Goal: Task Accomplishment & Management: Manage account settings

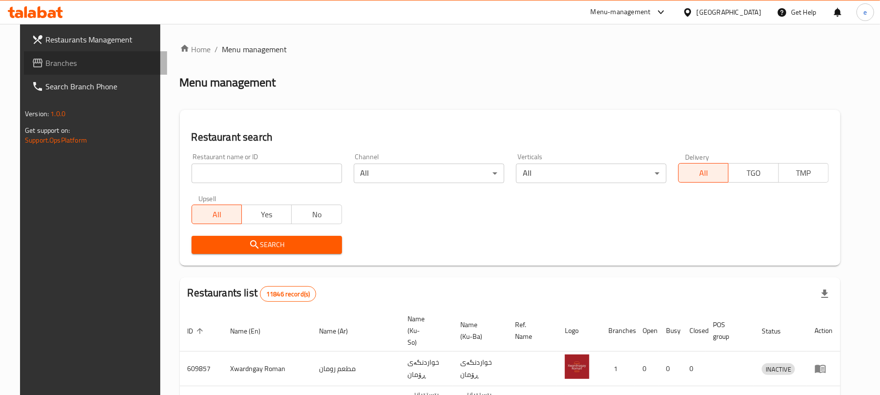
click at [56, 65] on span "Branches" at bounding box center [102, 63] width 114 height 12
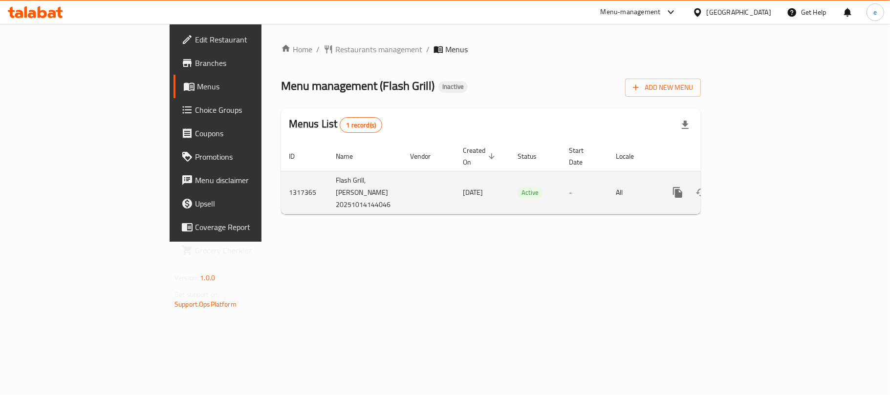
click at [754, 187] on icon "enhanced table" at bounding box center [748, 193] width 12 height 12
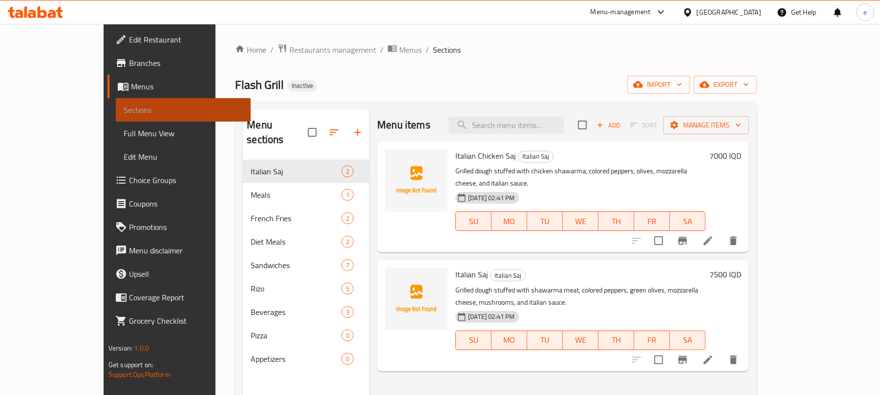
click at [124, 106] on span "Sections" at bounding box center [183, 110] width 119 height 12
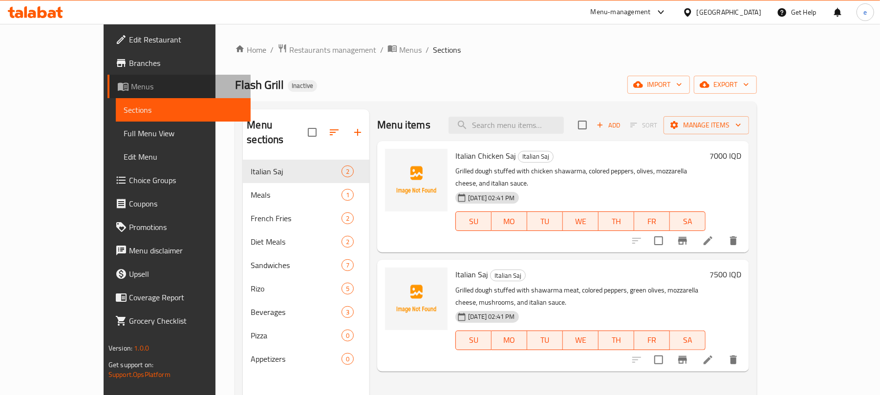
click at [107, 93] on link "Menus" at bounding box center [178, 86] width 143 height 23
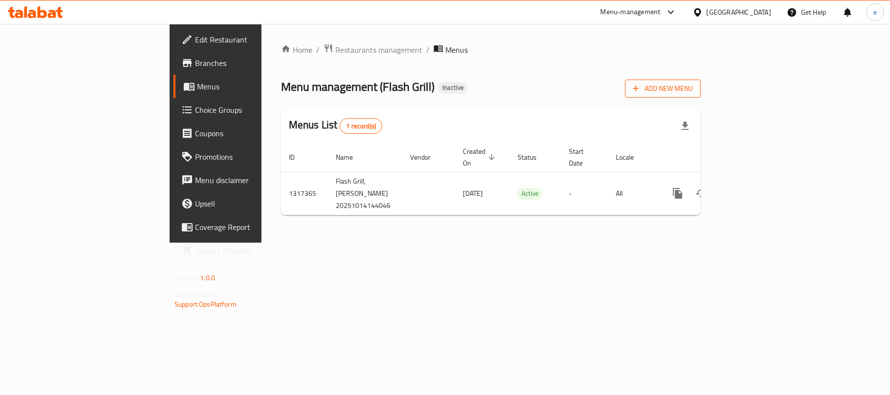
click at [693, 90] on span "Add New Menu" at bounding box center [663, 89] width 60 height 12
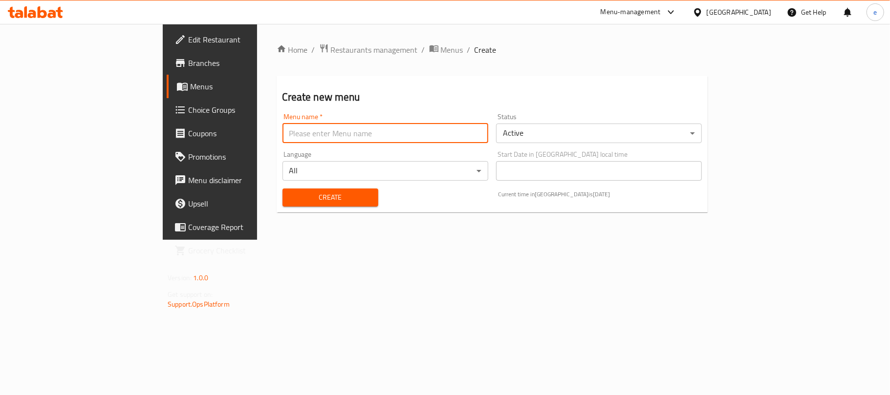
click at [362, 132] on input "text" at bounding box center [385, 134] width 206 height 20
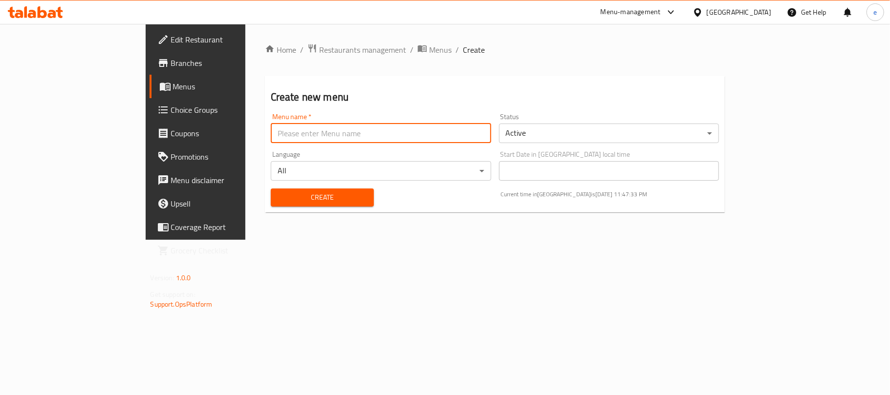
type input "new menu"
click at [423, 138] on input "new menu" at bounding box center [381, 134] width 220 height 20
click at [299, 195] on span "Create" at bounding box center [321, 198] width 87 height 12
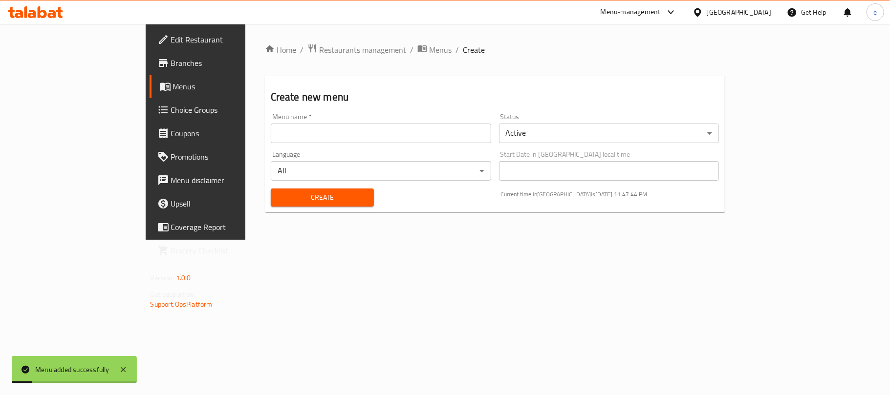
click at [173, 85] on span "Menus" at bounding box center [229, 87] width 113 height 12
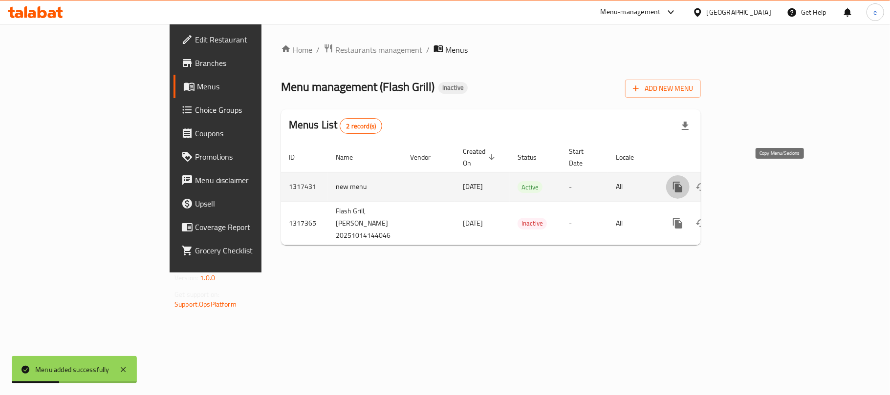
click at [683, 182] on icon "more" at bounding box center [678, 187] width 12 height 12
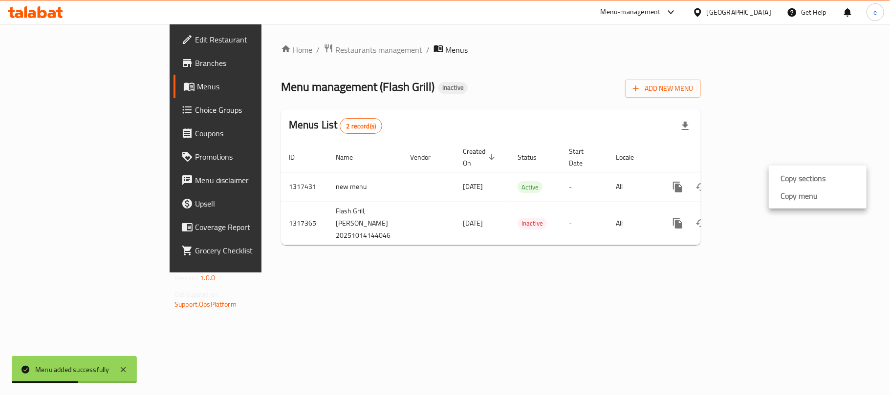
click at [709, 224] on div at bounding box center [445, 197] width 890 height 395
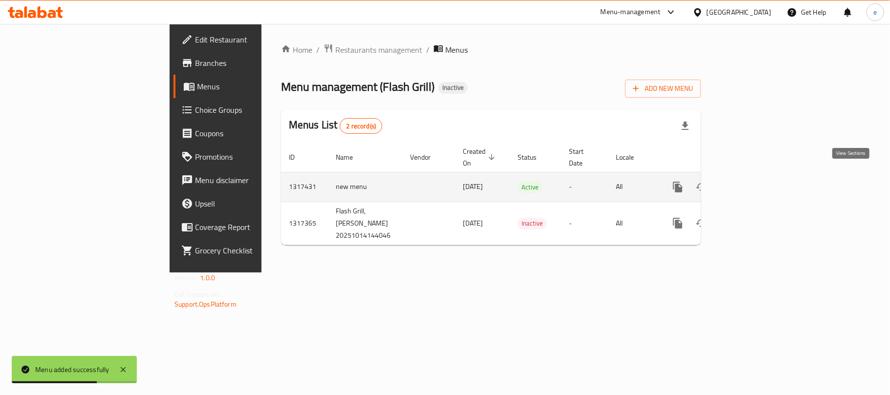
click at [754, 181] on icon "enhanced table" at bounding box center [748, 187] width 12 height 12
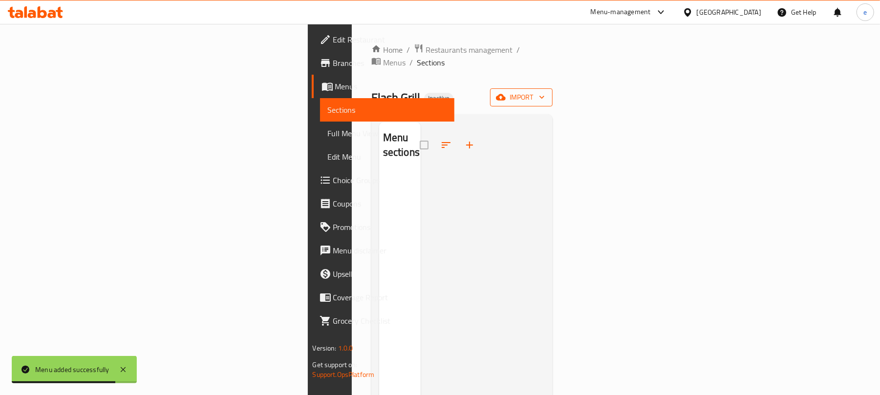
click at [545, 91] on span "import" at bounding box center [521, 97] width 47 height 12
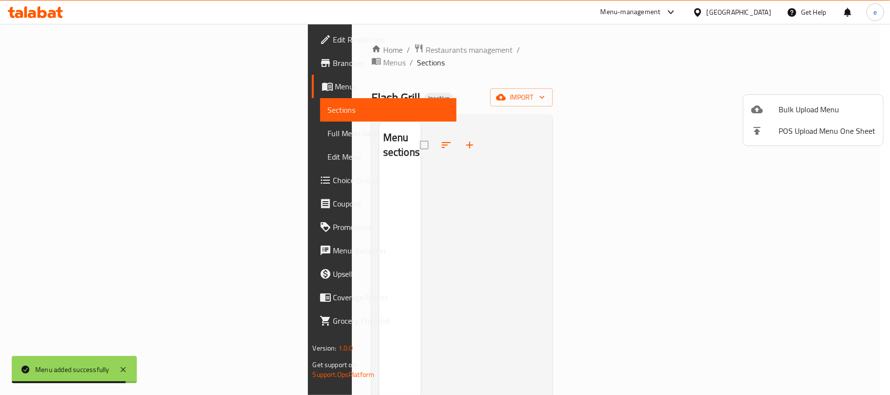
click at [810, 106] on span "Bulk Upload Menu" at bounding box center [826, 110] width 97 height 12
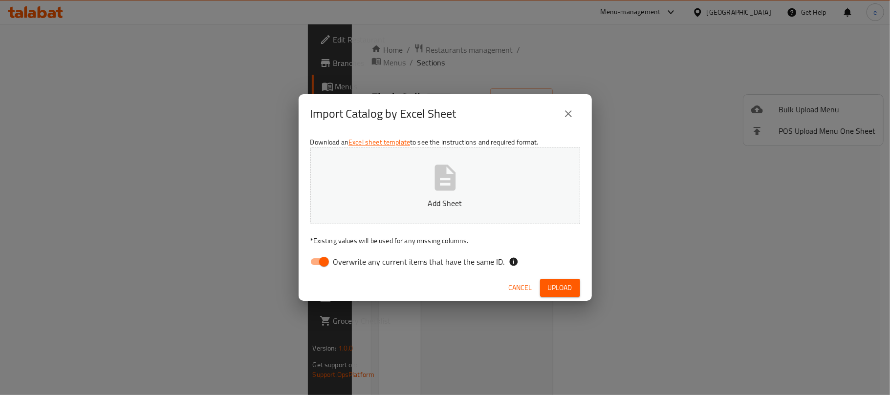
click at [315, 265] on input "Overwrite any current items that have the same ID." at bounding box center [324, 262] width 56 height 19
checkbox input "false"
click at [480, 187] on button "Add Sheet" at bounding box center [445, 185] width 270 height 77
click at [556, 282] on span "Upload" at bounding box center [560, 288] width 24 height 12
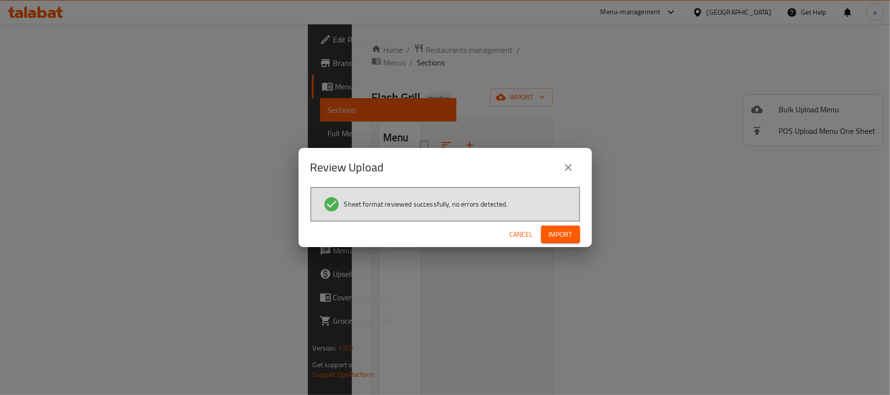
drag, startPoint x: 568, startPoint y: 237, endPoint x: 554, endPoint y: 228, distance: 16.9
click at [567, 237] on span "Import" at bounding box center [560, 235] width 23 height 12
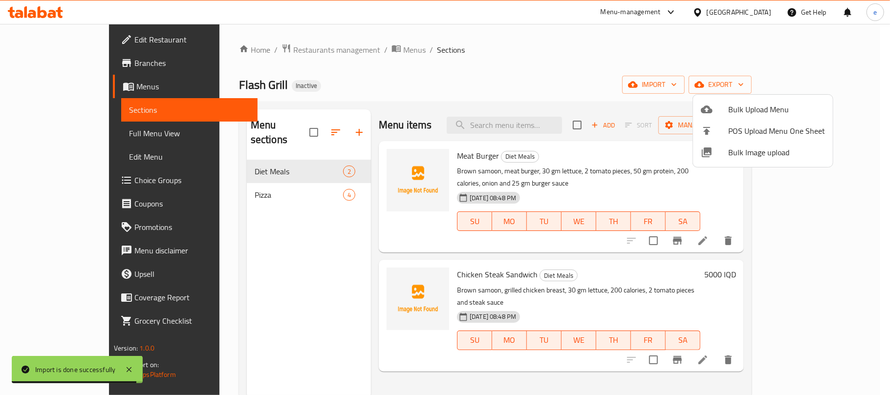
click at [40, 133] on div at bounding box center [445, 197] width 890 height 395
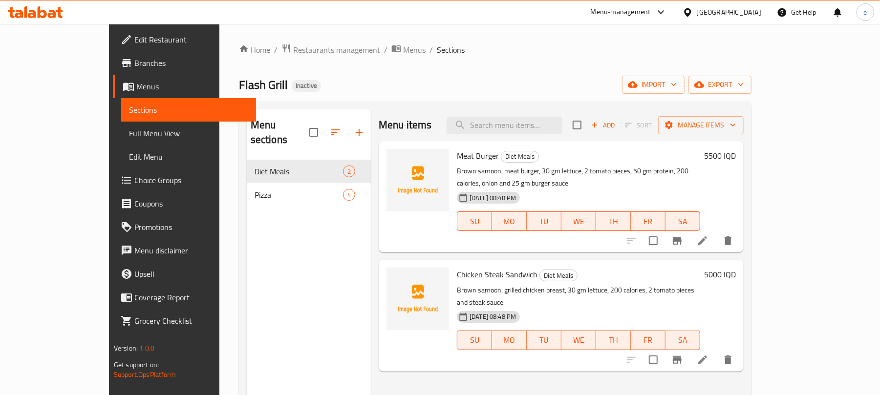
click at [129, 133] on span "Full Menu View" at bounding box center [188, 134] width 119 height 12
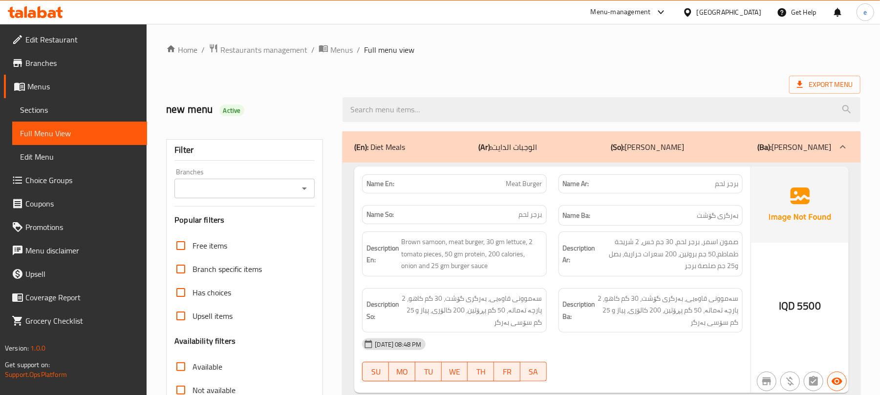
click at [307, 188] on icon "Open" at bounding box center [304, 189] width 12 height 12
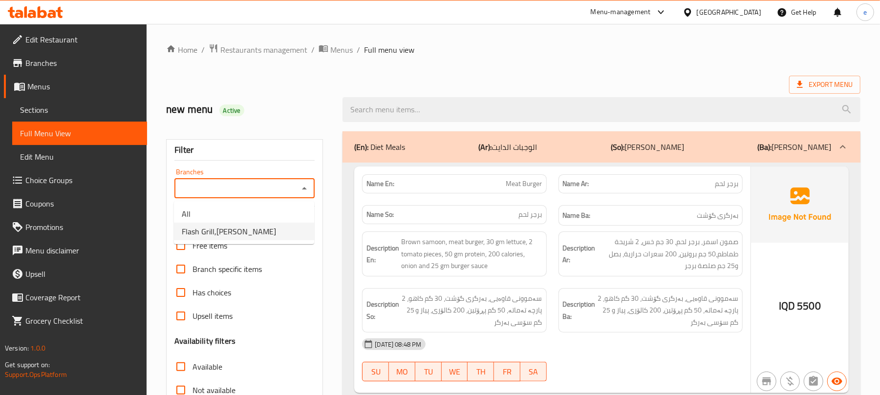
click at [251, 227] on li "Flash Grill,[PERSON_NAME]" at bounding box center [244, 232] width 140 height 18
click at [303, 192] on icon "Open" at bounding box center [304, 189] width 12 height 12
click at [257, 215] on li "All" at bounding box center [244, 214] width 140 height 18
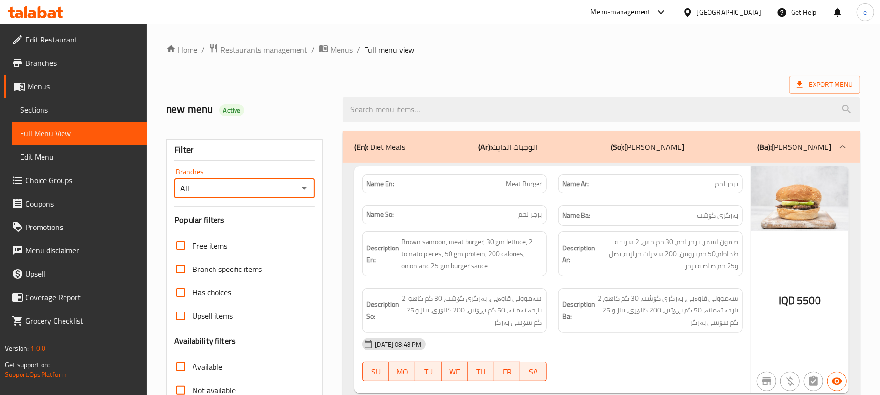
click at [305, 188] on icon "Open" at bounding box center [304, 189] width 12 height 12
click at [268, 233] on li "Flash Grill,[PERSON_NAME]" at bounding box center [244, 232] width 140 height 18
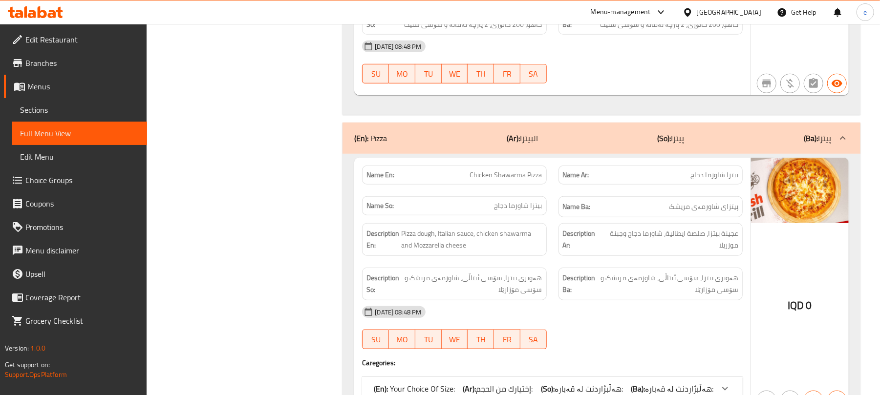
click at [533, 135] on p "(Ar): البيتزا" at bounding box center [522, 138] width 31 height 12
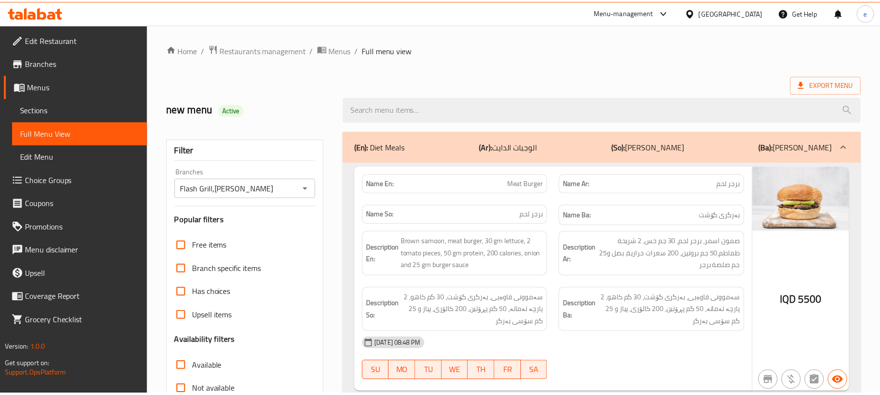
scroll to position [294, 0]
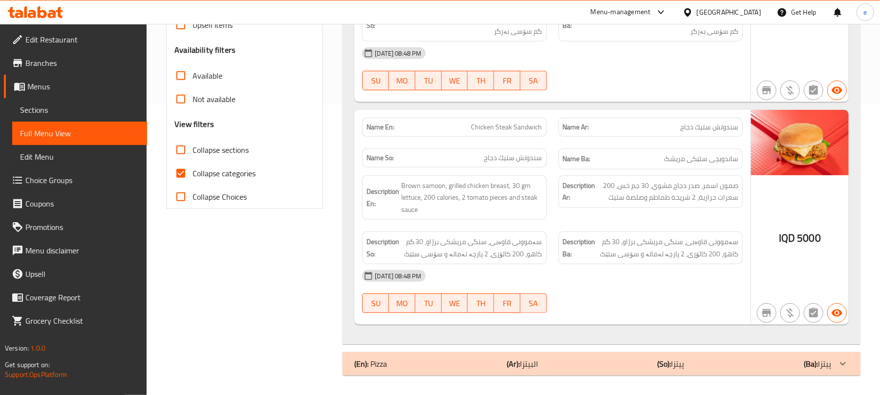
click at [499, 369] on div "(En): Pizza (Ar): البيتزا (So): پیتزا (Ba): پیتزا" at bounding box center [592, 364] width 477 height 12
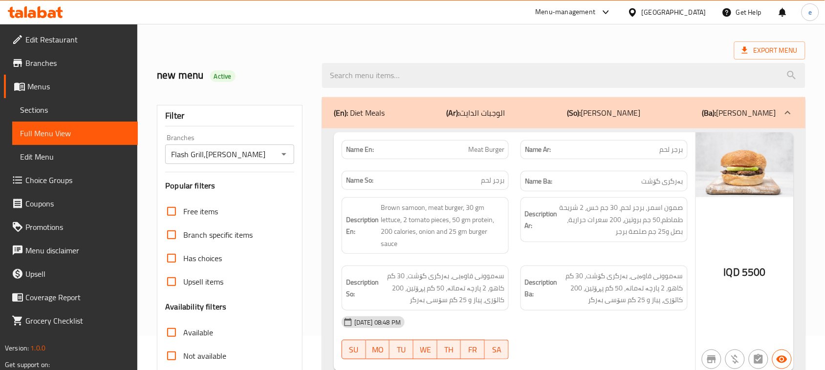
scroll to position [33, 0]
click at [286, 152] on icon "Open" at bounding box center [284, 155] width 12 height 12
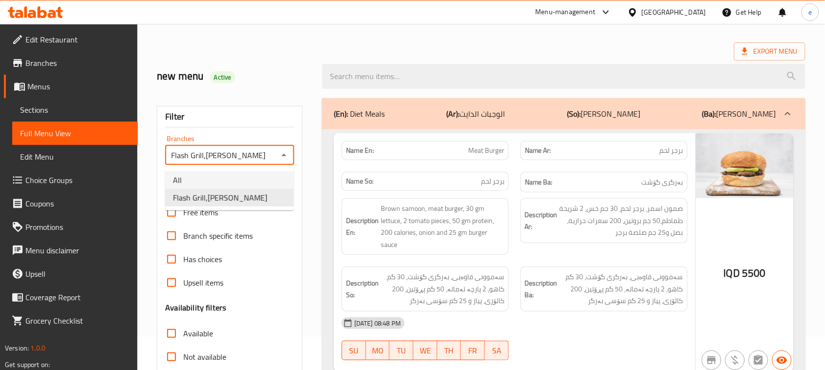
click at [241, 174] on li "All" at bounding box center [229, 180] width 128 height 18
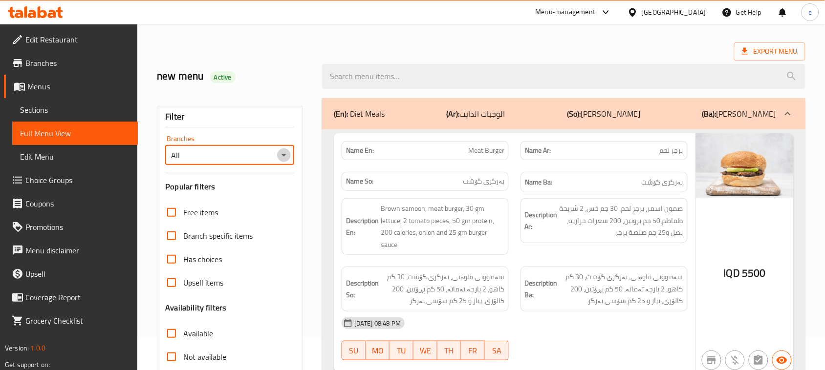
click at [283, 159] on icon "Open" at bounding box center [284, 155] width 12 height 12
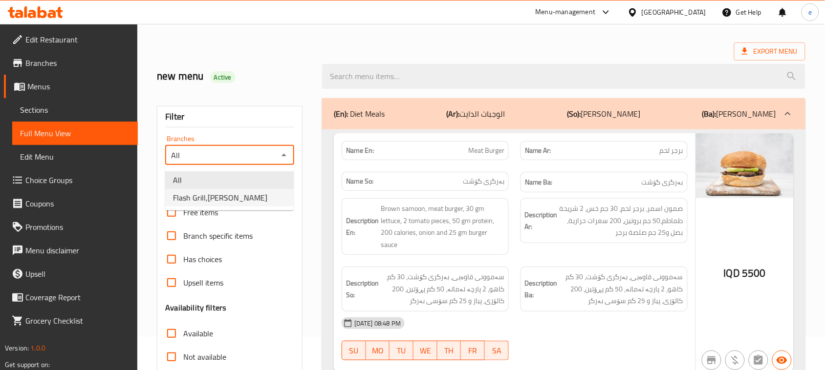
click at [243, 199] on li "Flash Grill,[PERSON_NAME]" at bounding box center [229, 198] width 128 height 18
type input "Flash Grill,[PERSON_NAME]"
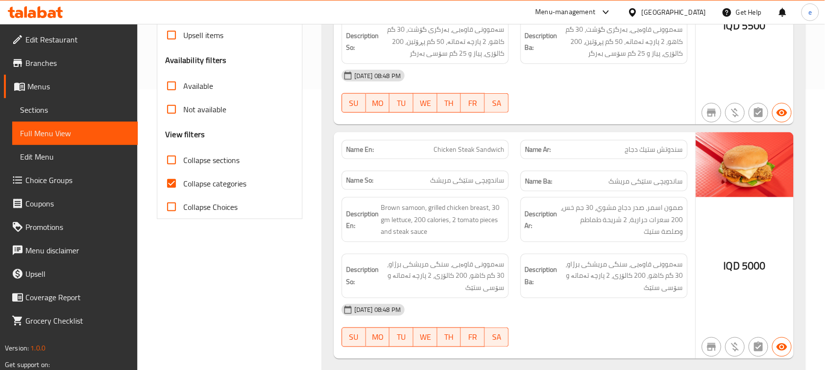
scroll to position [277, 0]
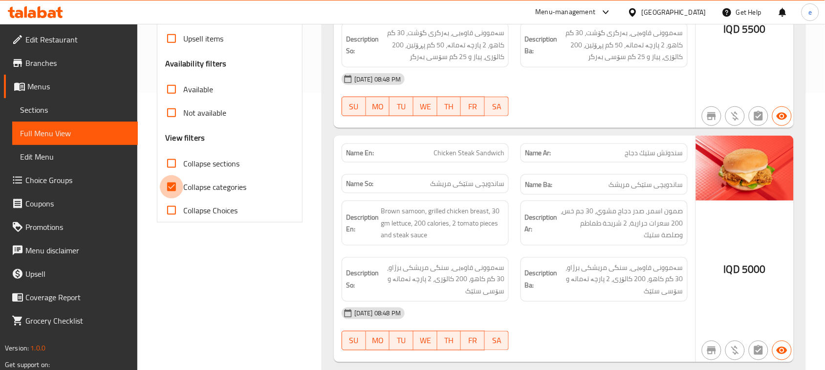
click at [170, 196] on input "Collapse categories" at bounding box center [171, 186] width 23 height 23
checkbox input "false"
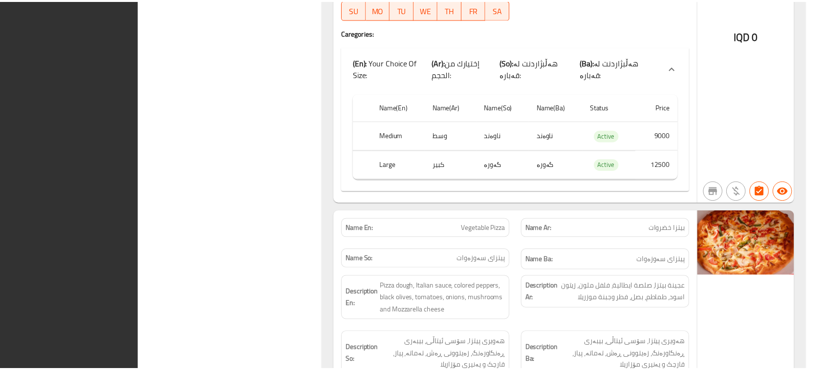
scroll to position [1872, 0]
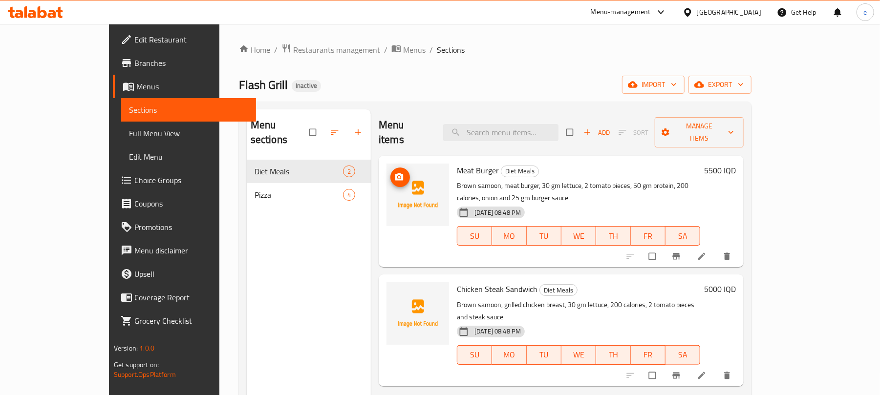
click at [395, 173] on icon "upload picture" at bounding box center [399, 176] width 8 height 7
click at [390, 172] on span "upload picture" at bounding box center [400, 177] width 20 height 10
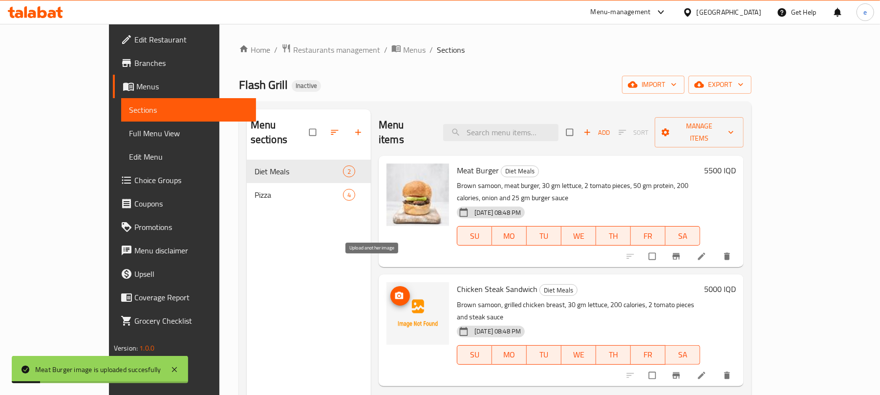
click at [390, 291] on span "upload picture" at bounding box center [400, 296] width 20 height 10
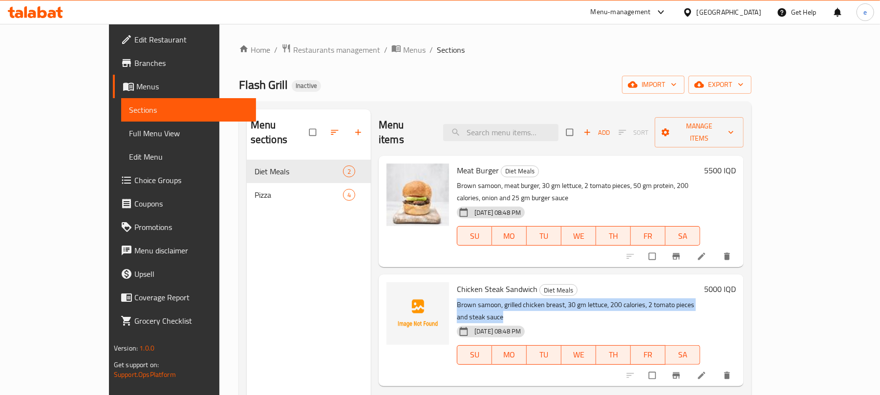
drag, startPoint x: 425, startPoint y: 277, endPoint x: 724, endPoint y: 282, distance: 298.5
click at [704, 282] on div "Chicken Steak Sandwich Diet Meals Brown samoon, grilled chicken breast, 30 gm l…" at bounding box center [578, 330] width 251 height 104
copy p "Brown samoon, grilled chicken breast, 30 gm lettuce, 200 calories, 2 tomato pie…"
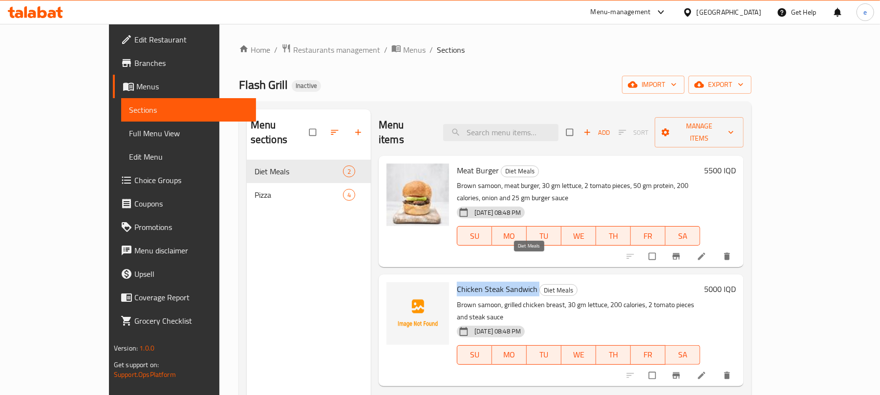
drag, startPoint x: 430, startPoint y: 261, endPoint x: 511, endPoint y: 264, distance: 80.7
click at [511, 282] on h6 "Chicken Steak Sandwich Diet Meals" at bounding box center [578, 289] width 243 height 14
copy h6 "Chicken Steak Sandwich"
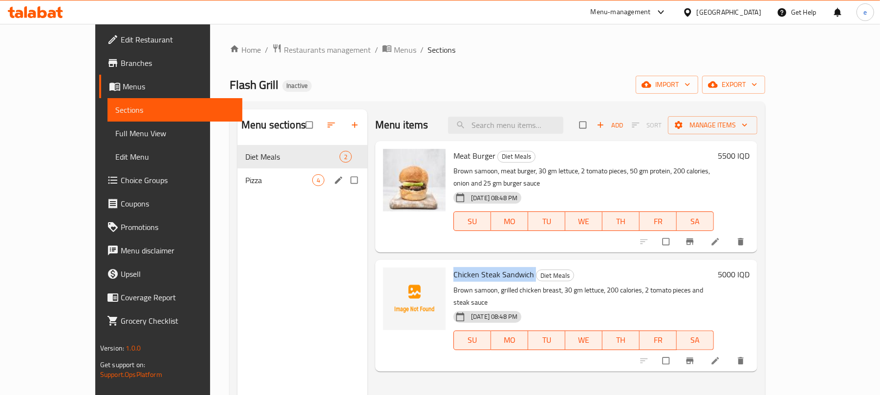
click at [245, 176] on span "Pizza" at bounding box center [278, 180] width 67 height 12
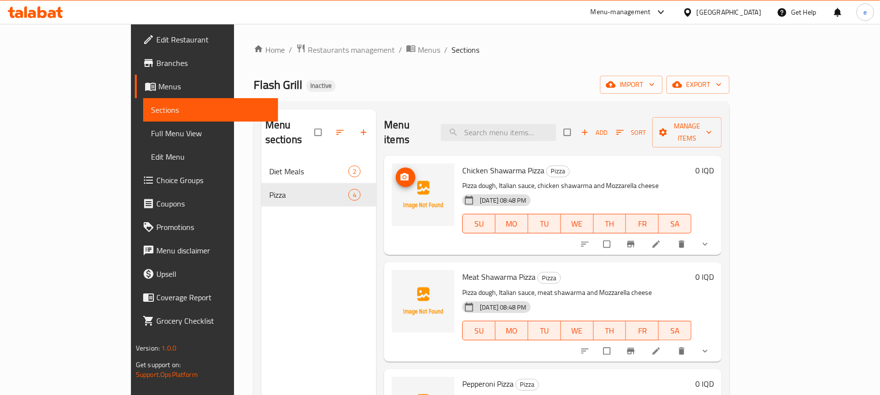
click at [396, 171] on button "upload picture" at bounding box center [406, 178] width 20 height 20
click at [396, 172] on span "upload picture" at bounding box center [406, 177] width 20 height 10
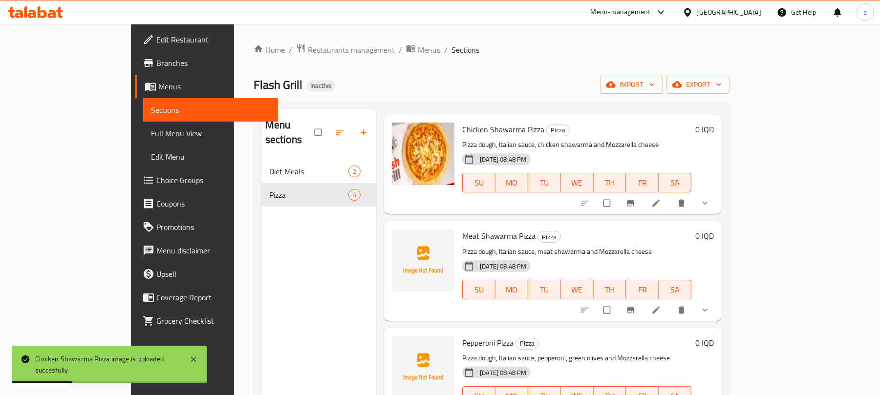
scroll to position [56, 0]
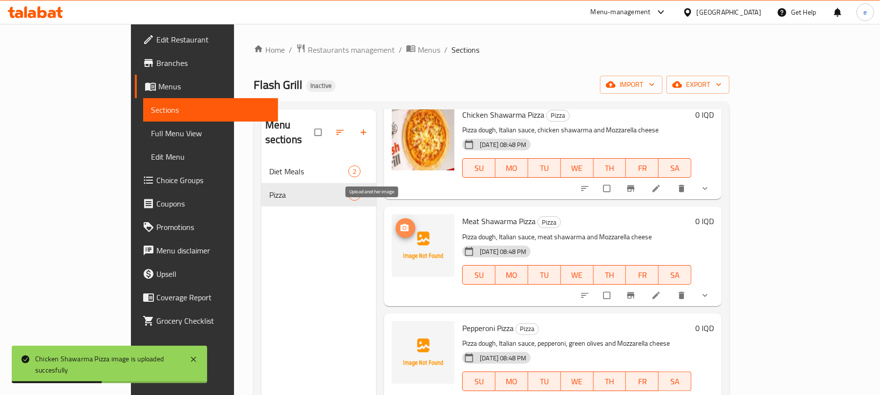
click at [396, 220] on button "upload picture" at bounding box center [406, 228] width 20 height 20
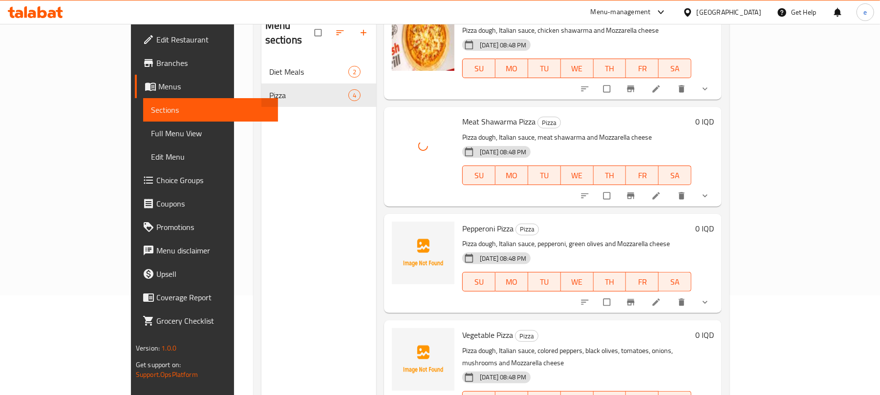
scroll to position [130, 0]
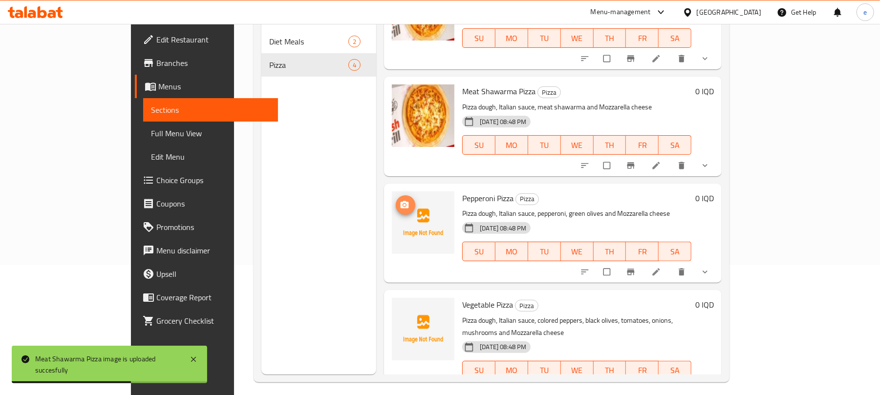
click at [400, 200] on icon "upload picture" at bounding box center [405, 205] width 10 height 10
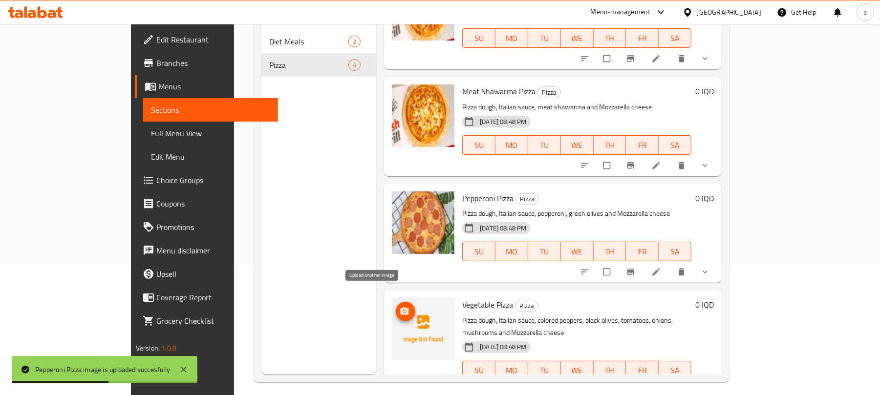
click at [400, 307] on icon "upload picture" at bounding box center [405, 312] width 10 height 10
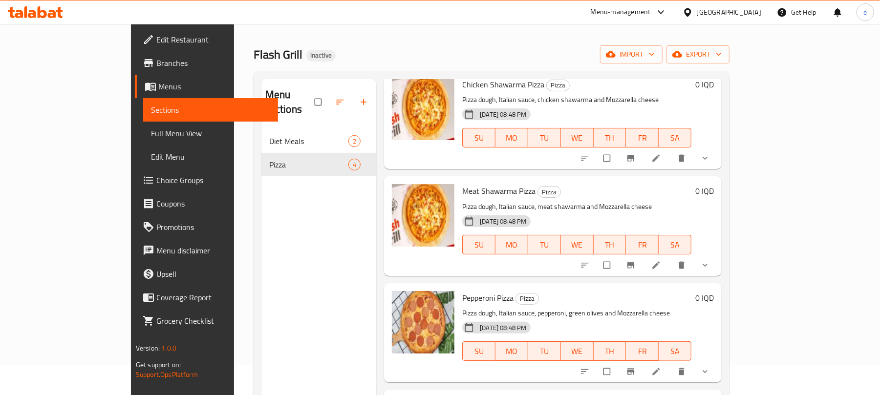
scroll to position [0, 0]
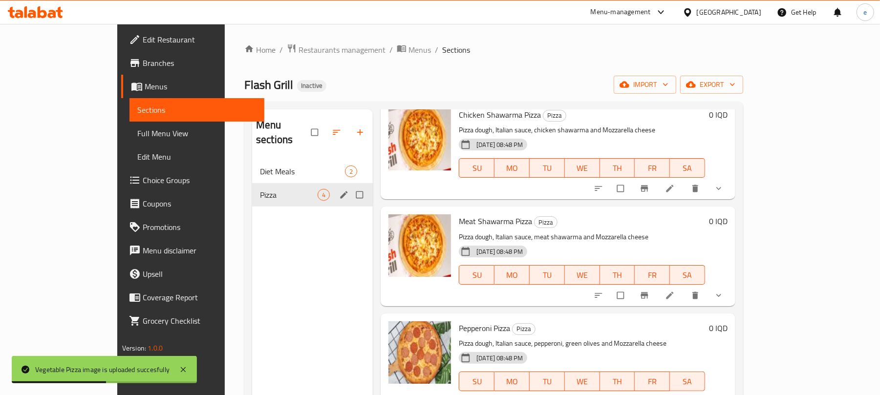
click at [252, 164] on div "Diet Meals 2" at bounding box center [312, 171] width 121 height 23
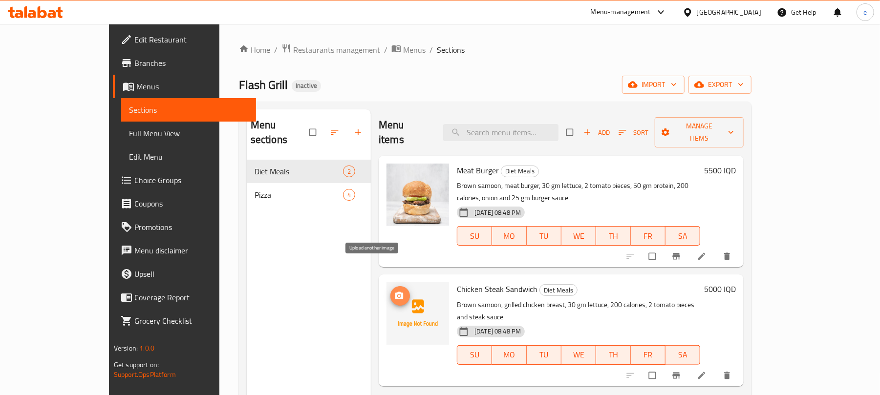
click at [390, 286] on button "upload picture" at bounding box center [400, 296] width 20 height 20
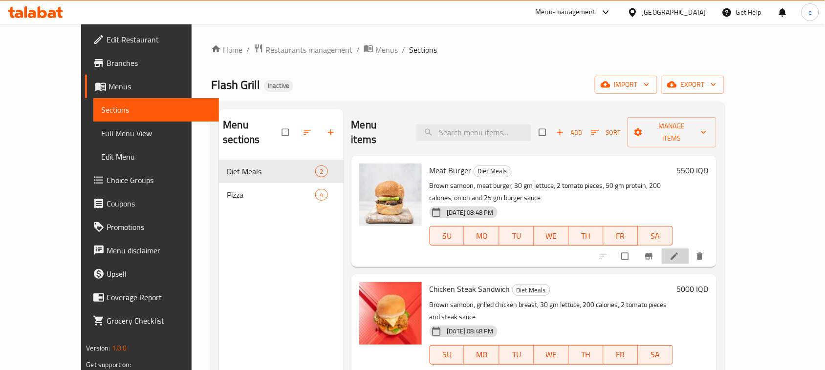
click at [689, 249] on li at bounding box center [674, 257] width 27 height 16
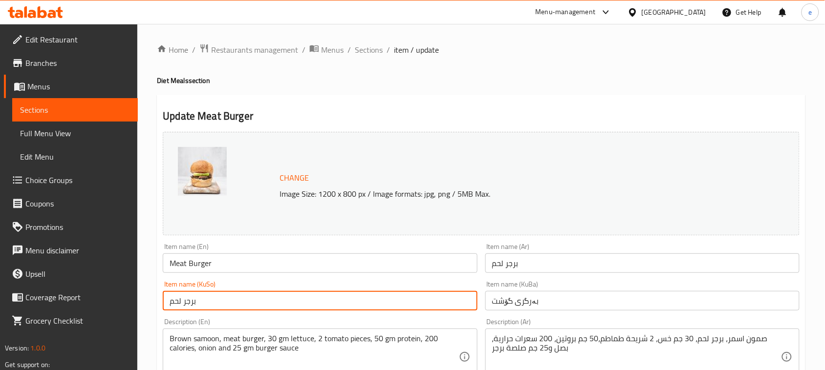
click at [331, 303] on input "برجر لحم" at bounding box center [320, 301] width 314 height 20
paste input "ەرگری گۆشت"
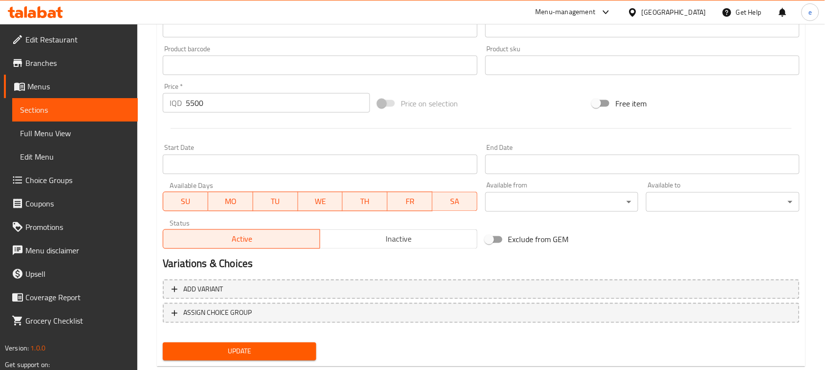
scroll to position [445, 0]
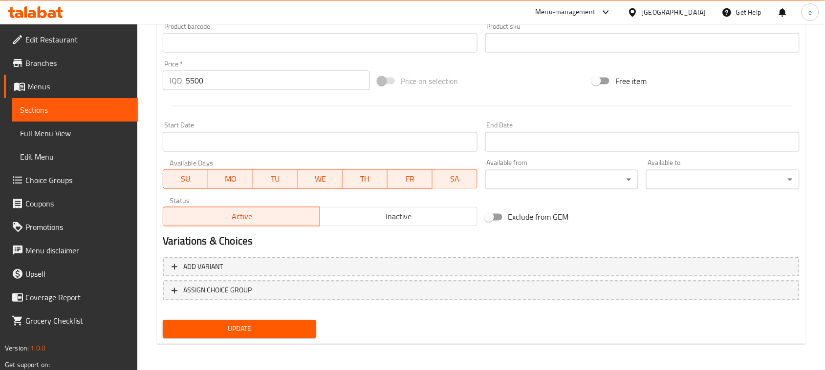
type input "بەرگری گۆشت"
click at [294, 326] on span "Update" at bounding box center [240, 329] width 138 height 12
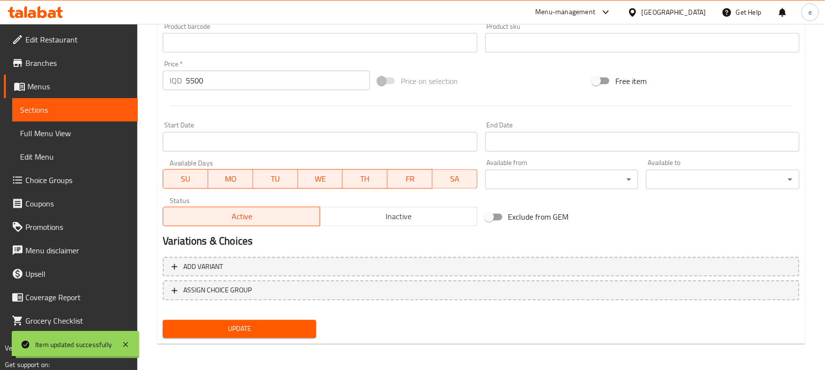
click at [98, 116] on link "Sections" at bounding box center [75, 109] width 126 height 23
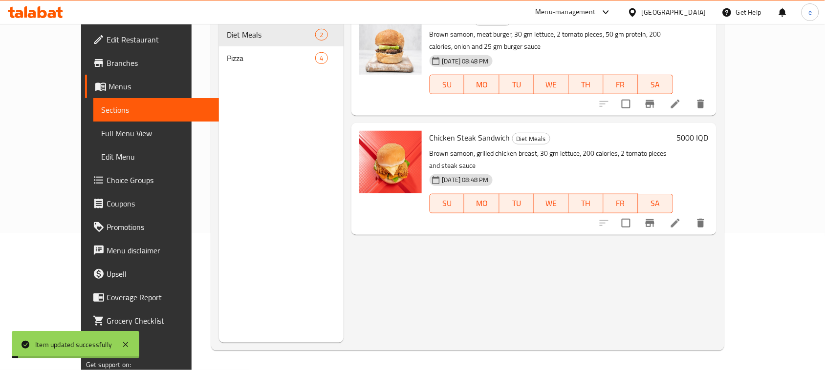
scroll to position [137, 0]
click at [681, 217] on icon at bounding box center [675, 223] width 12 height 12
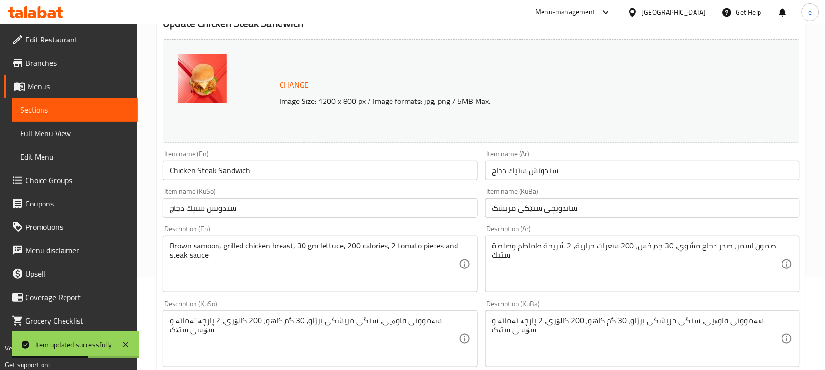
scroll to position [122, 0]
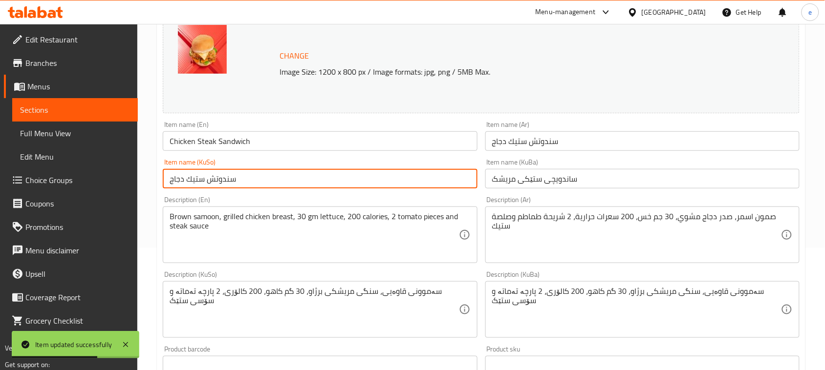
click at [285, 182] on input "سندوتش ستيك دجاج" at bounding box center [320, 179] width 314 height 20
paste input "اندویچی ستێکی مریشک"
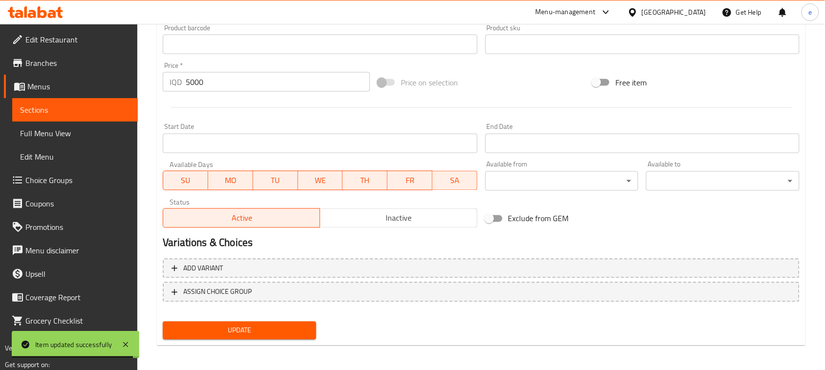
scroll to position [445, 0]
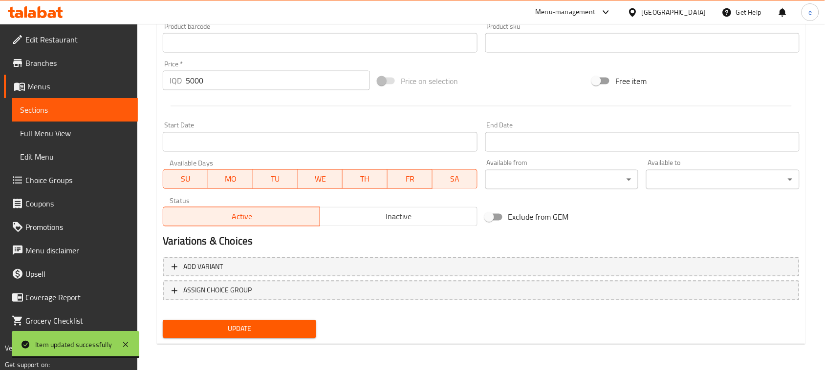
type input "ساندویچی ستێکی مریشک"
click at [305, 335] on button "Update" at bounding box center [239, 329] width 153 height 18
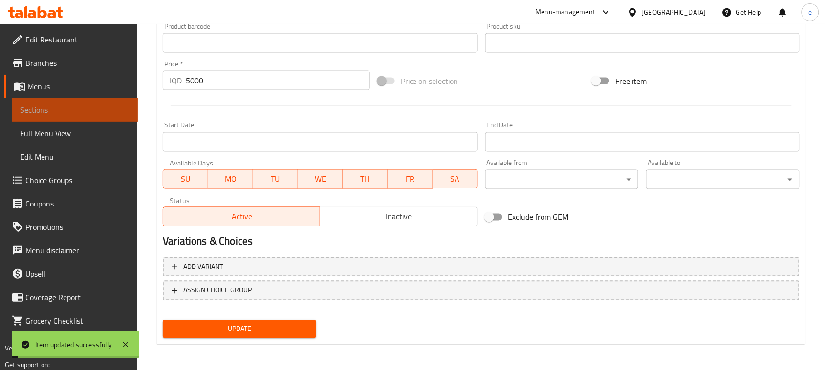
click at [81, 119] on link "Sections" at bounding box center [75, 109] width 126 height 23
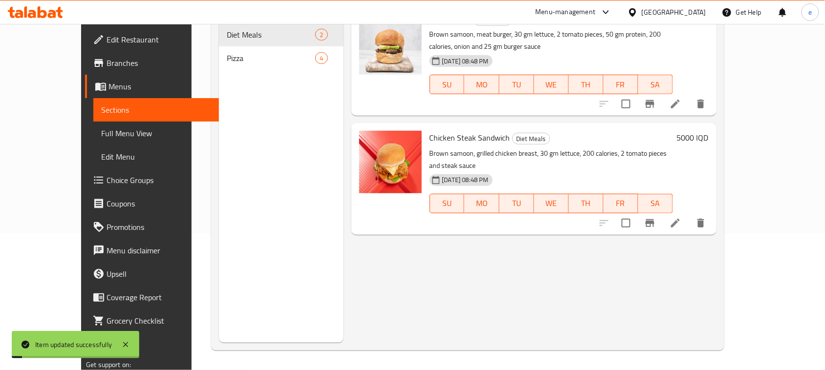
scroll to position [137, 0]
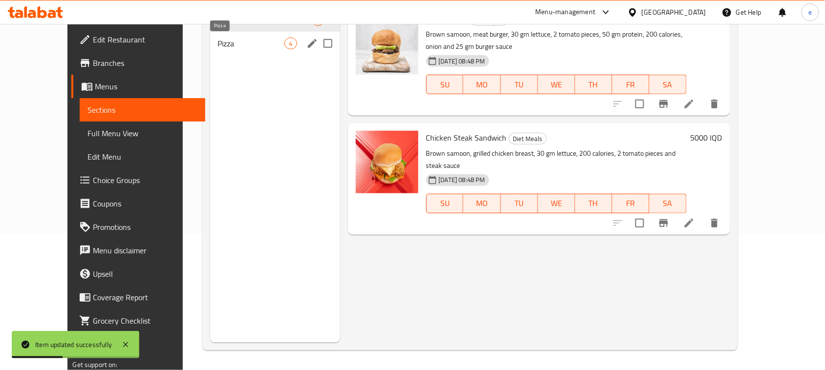
click at [218, 47] on span "Pizza" at bounding box center [251, 44] width 67 height 12
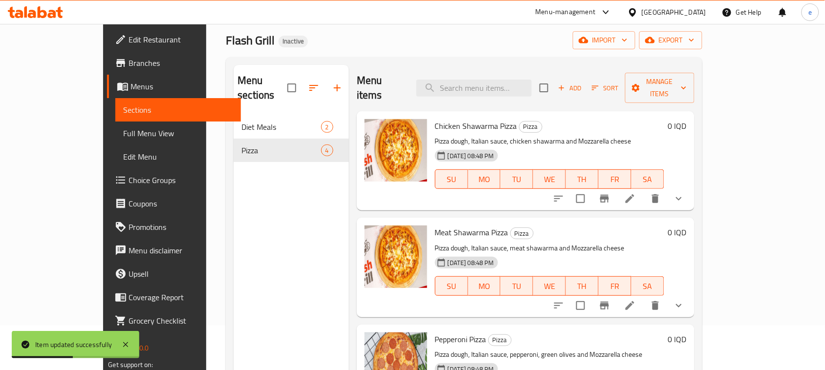
scroll to position [15, 0]
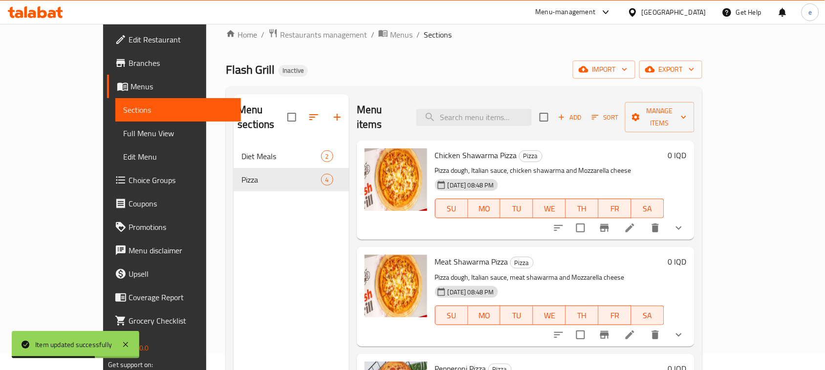
click at [636, 222] on icon at bounding box center [630, 228] width 12 height 12
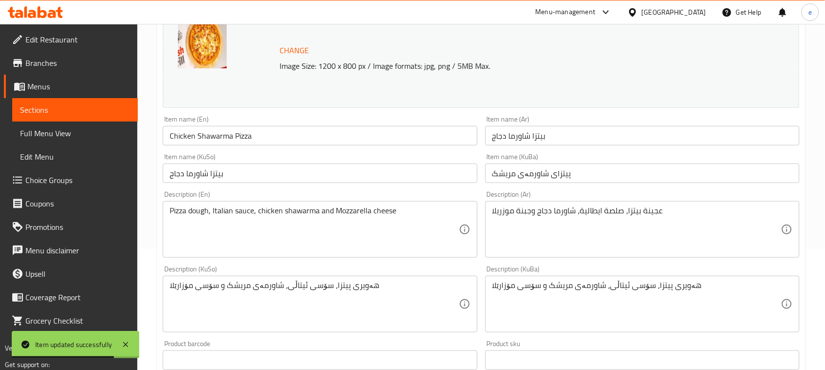
scroll to position [122, 0]
click at [308, 167] on input "بيتزا شاورما دجاج" at bounding box center [320, 173] width 314 height 20
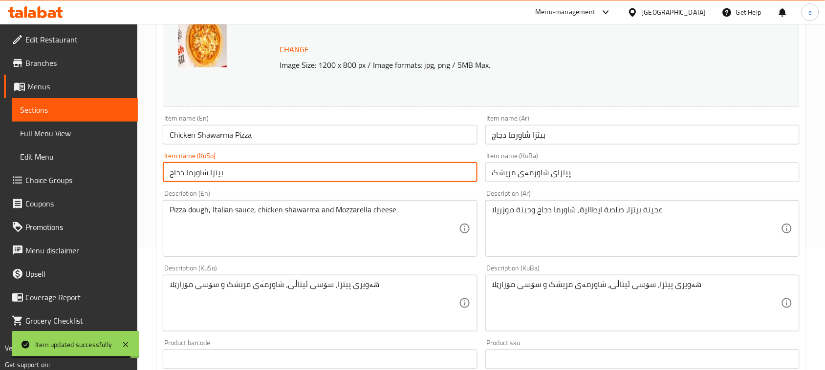
click at [308, 167] on input "بيتزا شاورما دجاج" at bounding box center [320, 173] width 314 height 20
paste input "پیتزای شاورمەی مریشک"
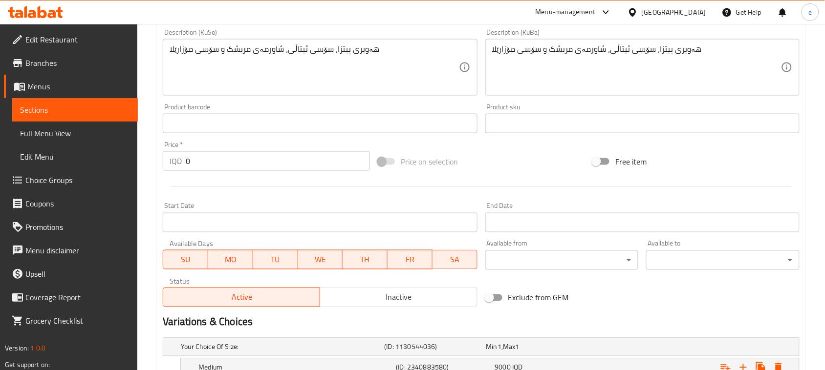
scroll to position [468, 0]
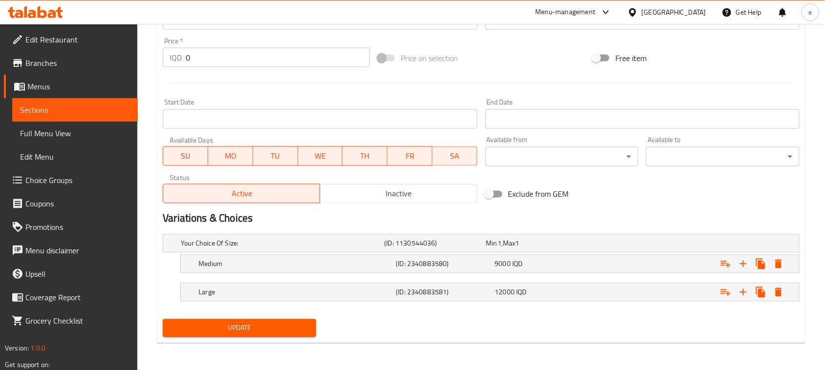
type input "پیتزای شاورمەی مریشک"
click at [288, 325] on span "Update" at bounding box center [240, 328] width 138 height 12
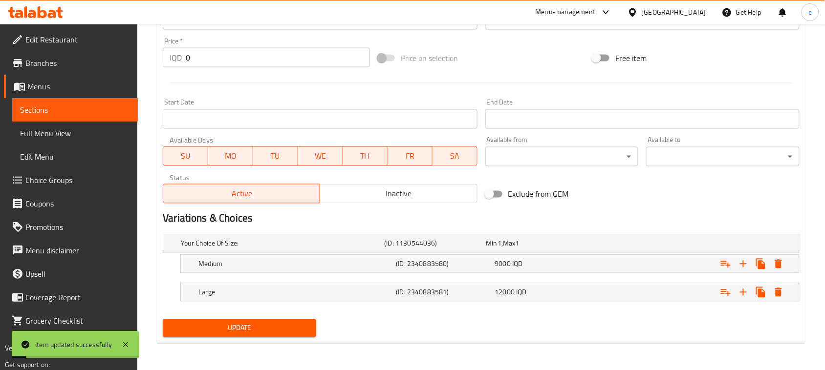
click at [92, 113] on span "Sections" at bounding box center [75, 110] width 110 height 12
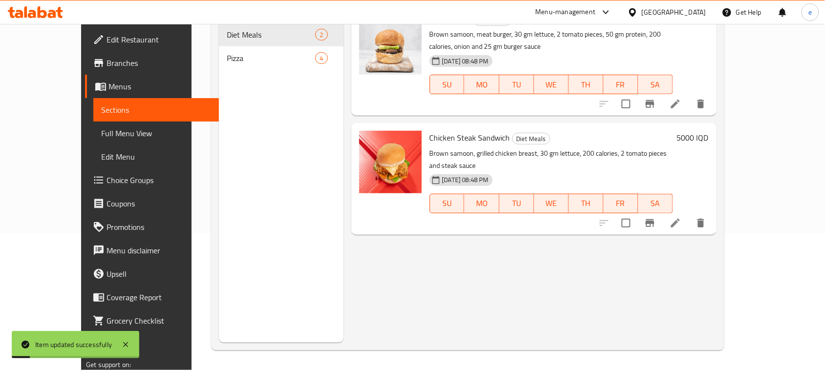
scroll to position [137, 0]
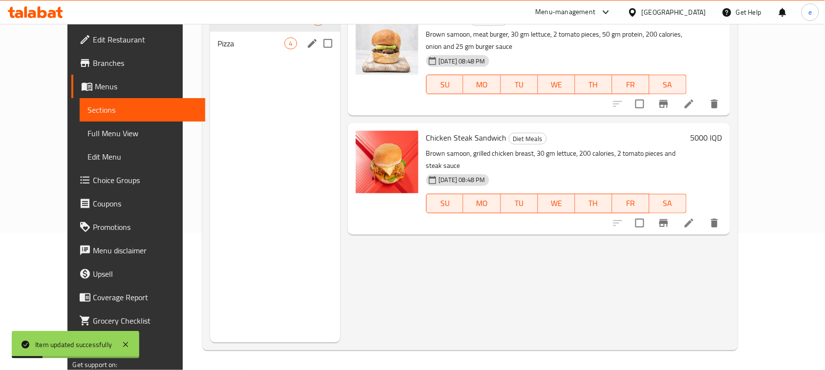
click at [218, 47] on span "Pizza" at bounding box center [251, 44] width 67 height 12
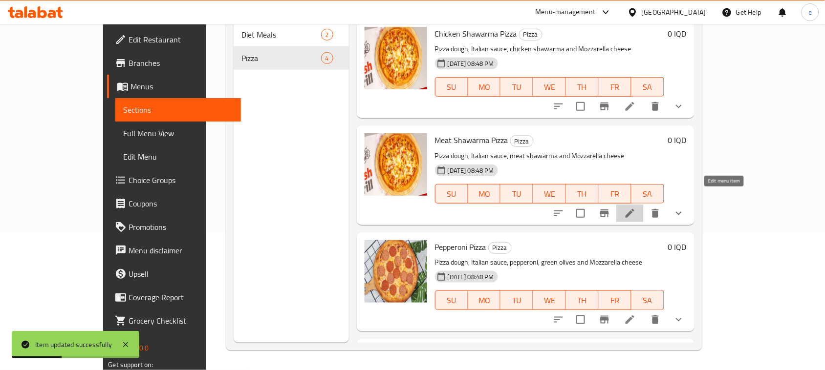
click at [636, 208] on icon at bounding box center [630, 214] width 12 height 12
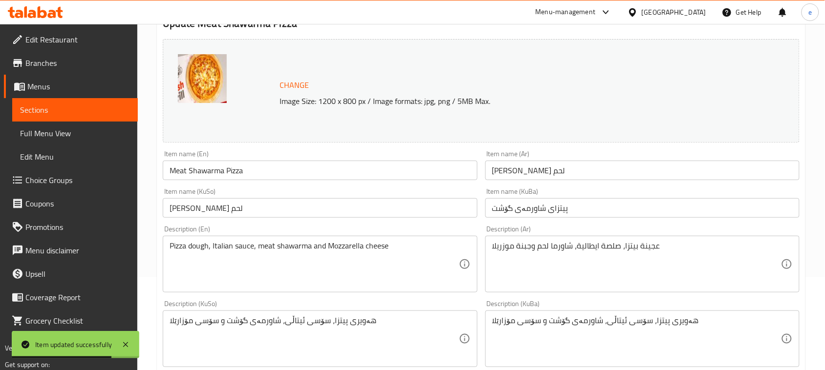
scroll to position [122, 0]
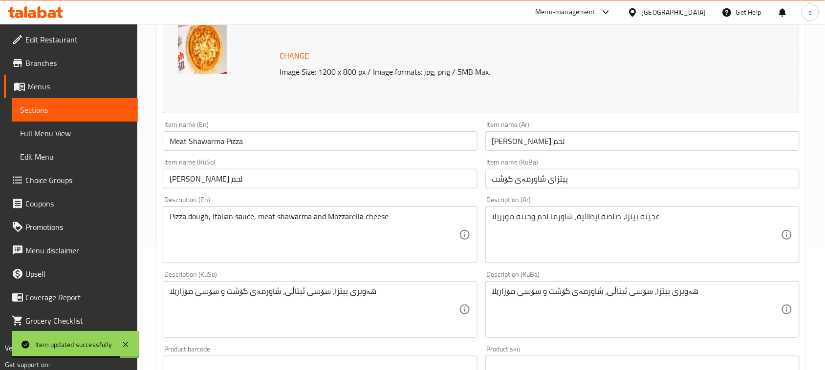
click at [284, 184] on input "[PERSON_NAME] لحم" at bounding box center [320, 179] width 314 height 20
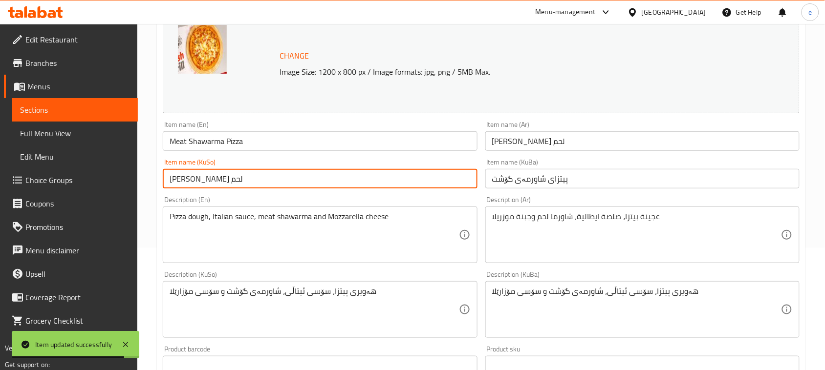
click at [284, 184] on input "[PERSON_NAME] لحم" at bounding box center [320, 179] width 314 height 20
paste input "پیتزای شاورمەی گۆشت"
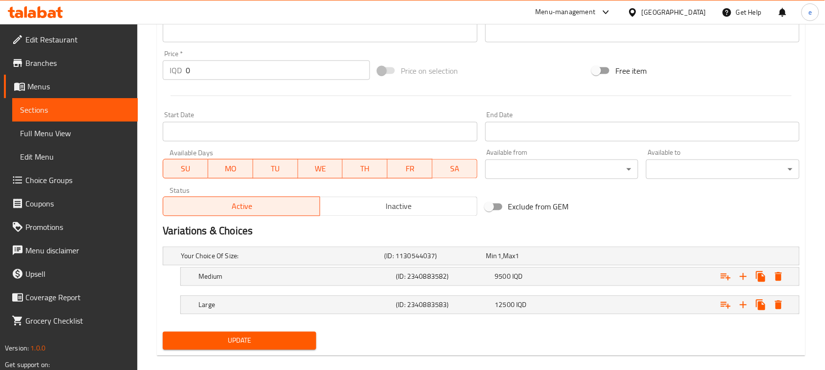
scroll to position [468, 0]
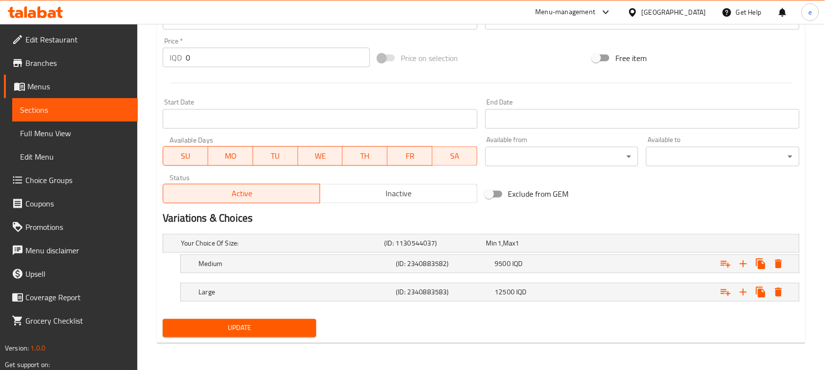
type input "پیتزای شاورمەی گۆشت"
click at [284, 325] on span "Update" at bounding box center [240, 328] width 138 height 12
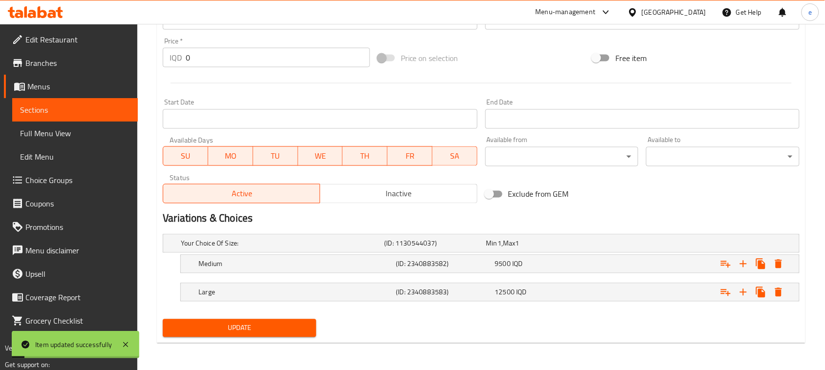
click at [125, 117] on link "Sections" at bounding box center [75, 109] width 126 height 23
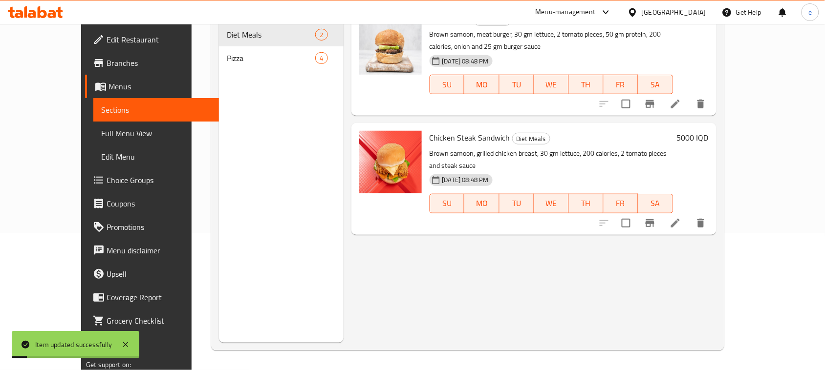
scroll to position [137, 0]
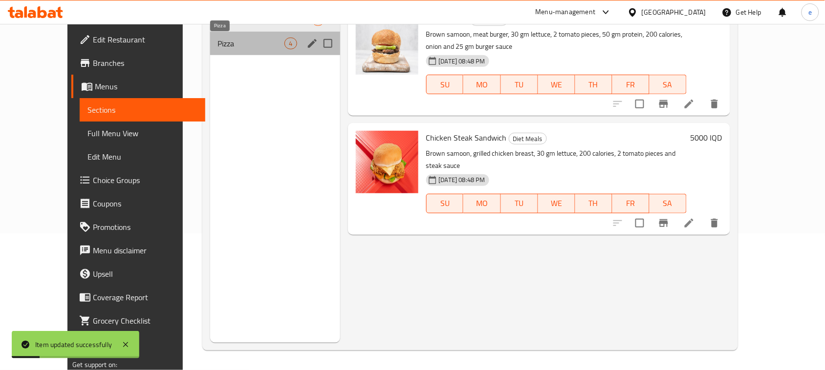
click at [218, 40] on span "Pizza" at bounding box center [251, 44] width 67 height 12
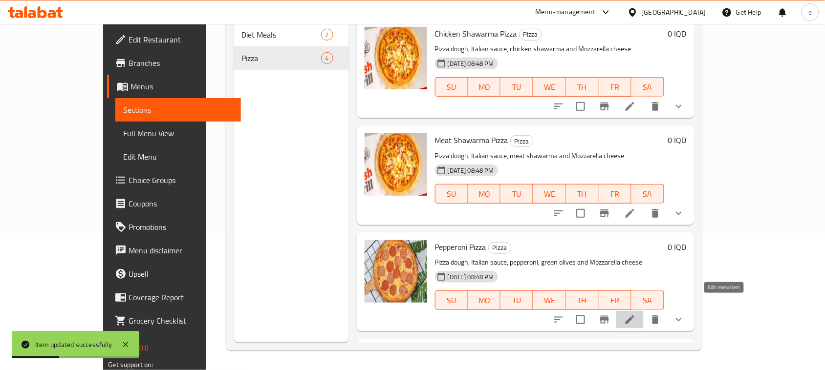
click at [636, 314] on icon at bounding box center [630, 320] width 12 height 12
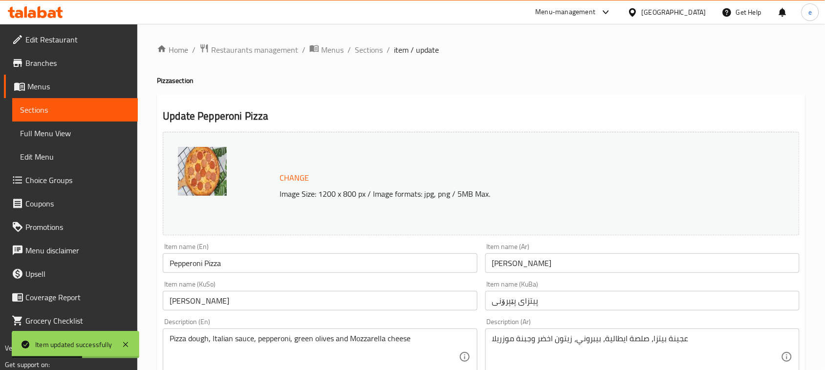
scroll to position [122, 0]
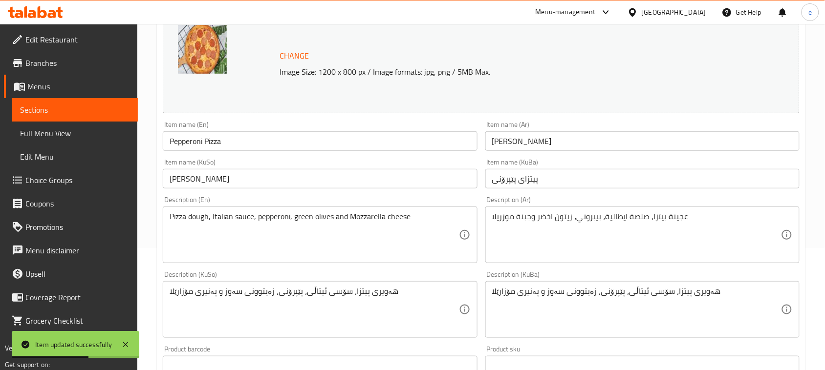
click at [263, 190] on div "Item name (KuSo) بيتزا بيبروني Item name (KuSo)" at bounding box center [320, 174] width 322 height 38
click at [272, 178] on input "[PERSON_NAME]" at bounding box center [320, 179] width 314 height 20
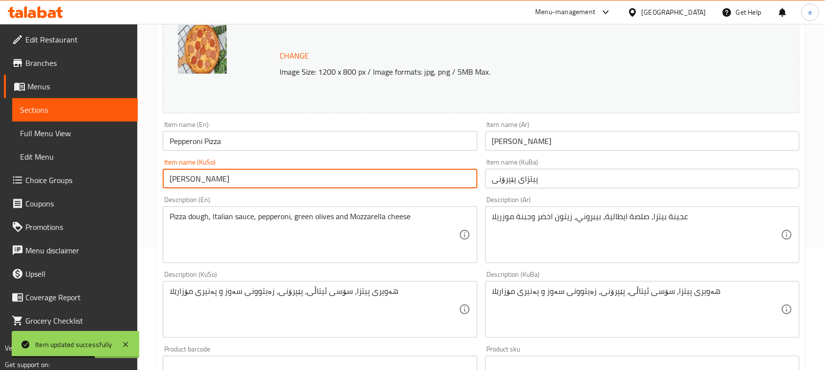
click at [272, 178] on input "[PERSON_NAME]" at bounding box center [320, 179] width 314 height 20
paste input "پیتزای پێپرۆنی"
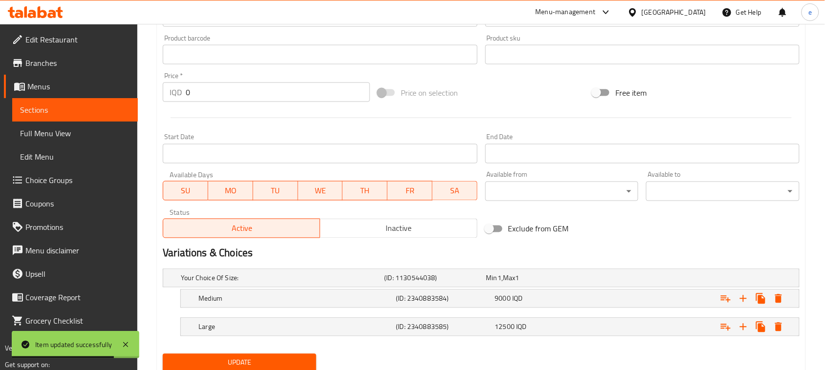
scroll to position [468, 0]
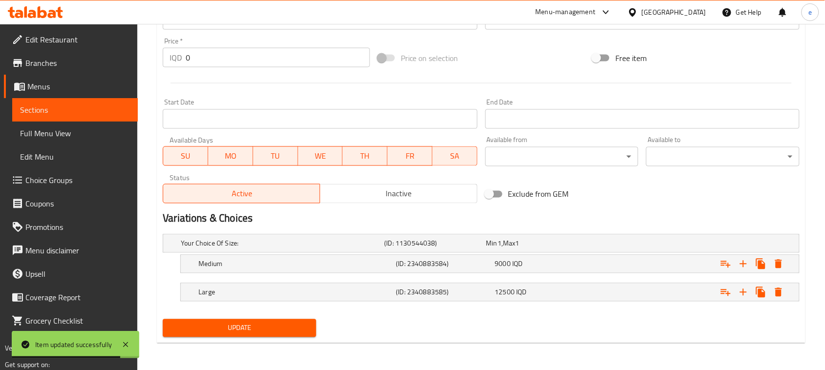
type input "پیتزای پێپرۆنی"
click at [282, 336] on button "Update" at bounding box center [239, 329] width 153 height 18
click at [108, 110] on span "Sections" at bounding box center [75, 110] width 110 height 12
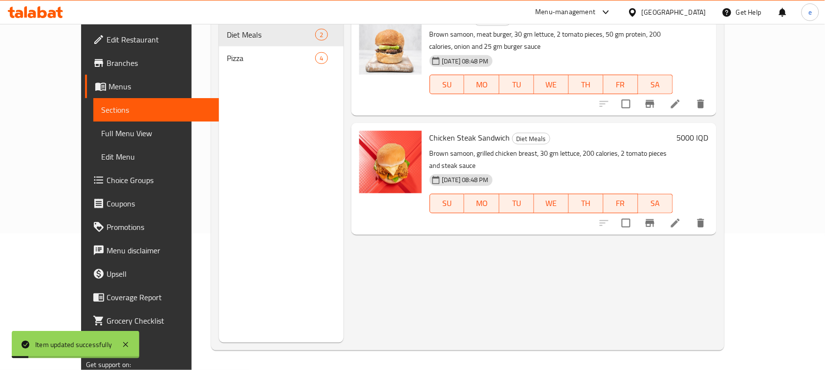
scroll to position [137, 0]
click at [227, 52] on span "Pizza" at bounding box center [271, 58] width 88 height 12
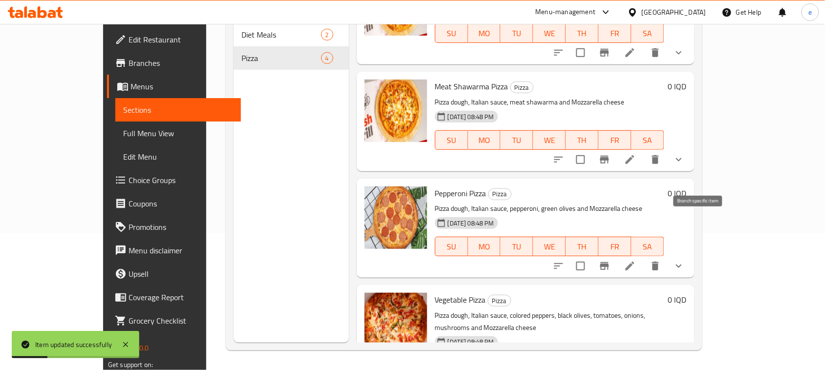
scroll to position [81, 0]
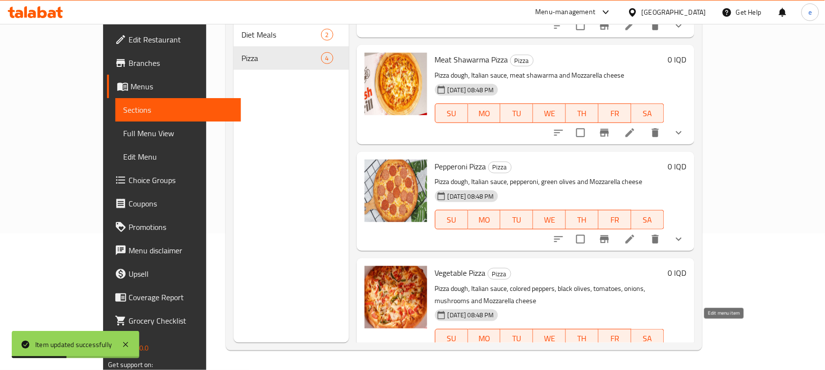
click at [636, 353] on icon at bounding box center [630, 359] width 12 height 12
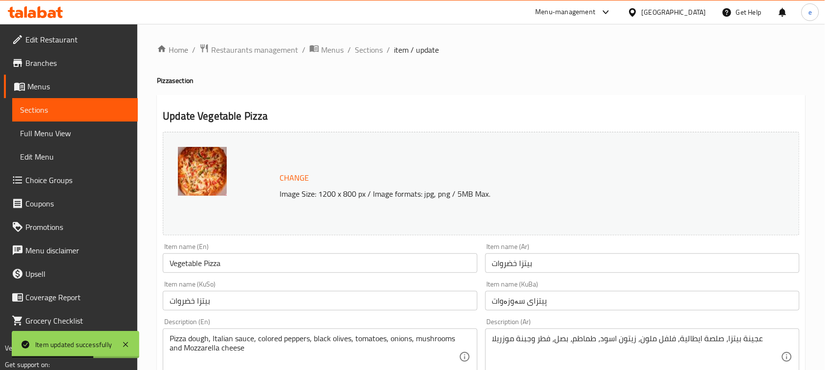
click at [264, 301] on input "بيتزا خضروات" at bounding box center [320, 301] width 314 height 20
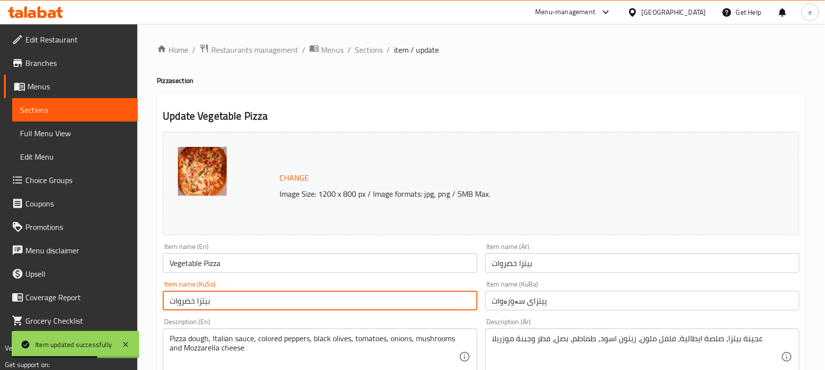
click at [264, 301] on input "بيتزا خضروات" at bounding box center [320, 301] width 314 height 20
paste input "پیتزای سەوزە"
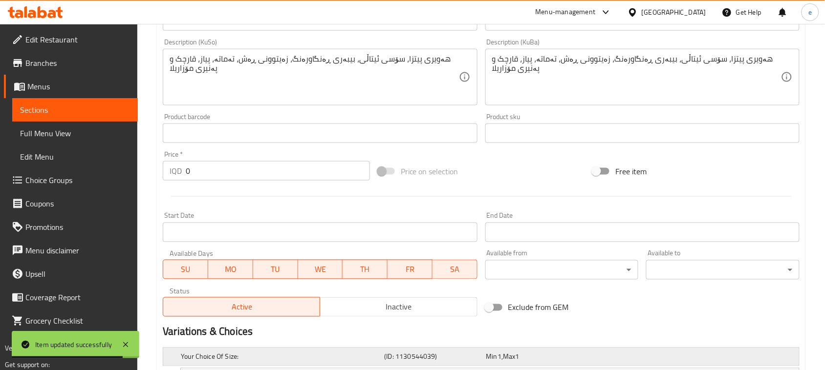
scroll to position [468, 0]
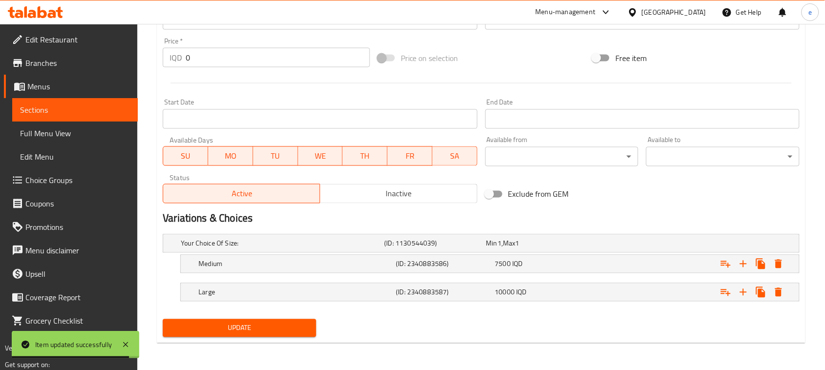
type input "پیتزای سەوزەوات"
click at [287, 328] on span "Update" at bounding box center [240, 328] width 138 height 12
click at [47, 12] on icon at bounding box center [35, 12] width 55 height 12
